Goal: Information Seeking & Learning: Learn about a topic

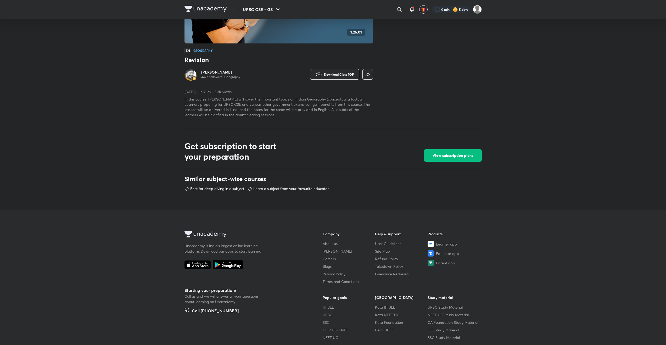
scroll to position [121, 0]
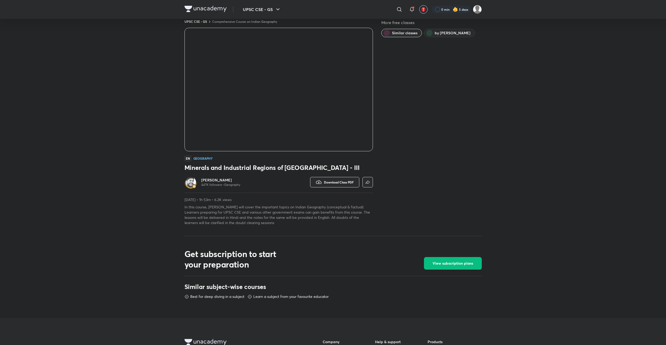
scroll to position [13, 0]
